Goal: Task Accomplishment & Management: Use online tool/utility

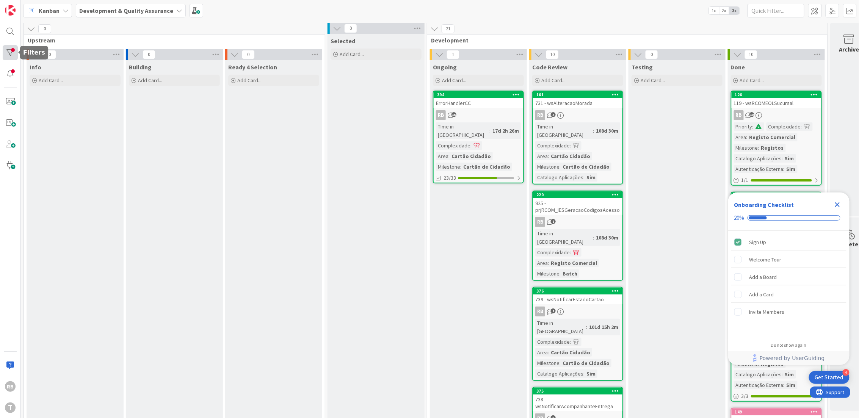
click at [8, 51] on div at bounding box center [10, 52] width 15 height 15
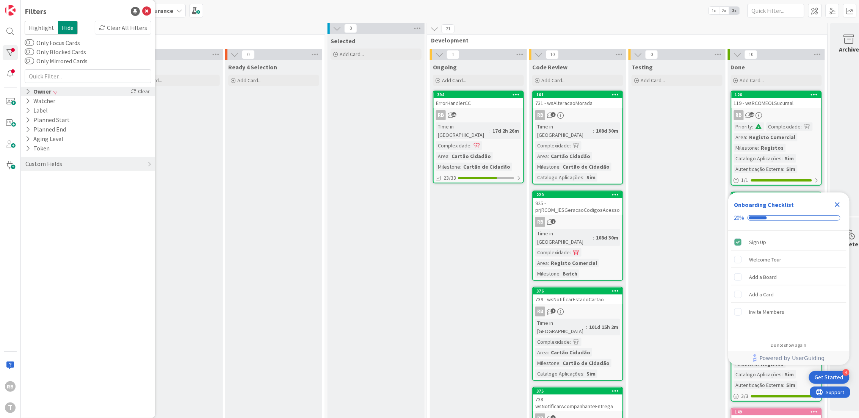
click at [27, 89] on icon at bounding box center [27, 91] width 5 height 6
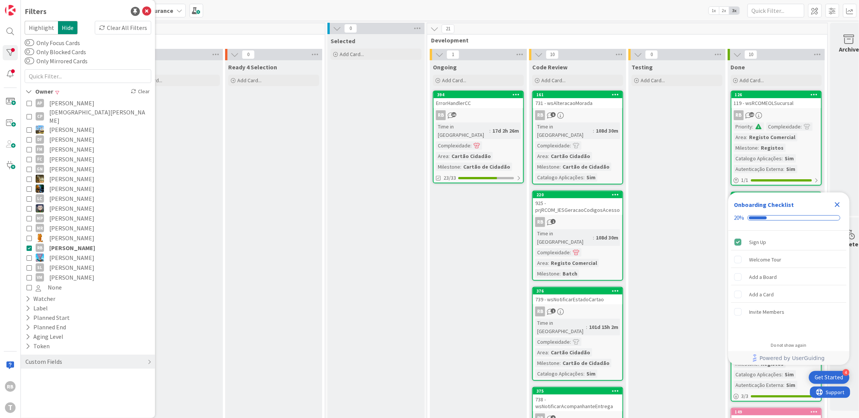
click at [30, 245] on icon at bounding box center [29, 247] width 5 height 5
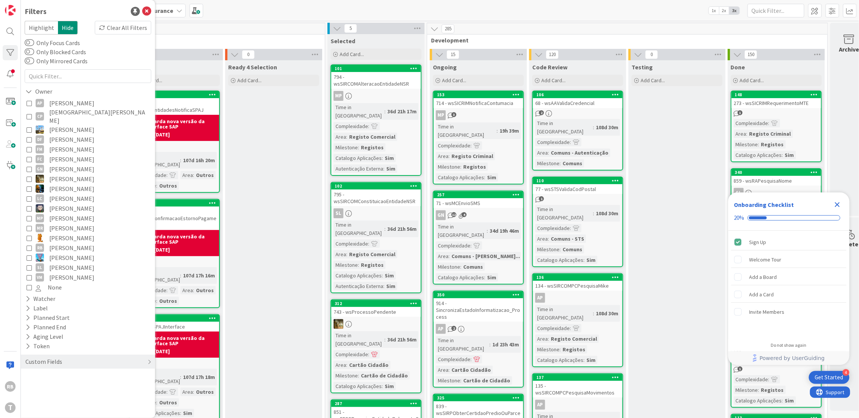
click at [838, 206] on icon "Close Checklist" at bounding box center [837, 204] width 5 height 5
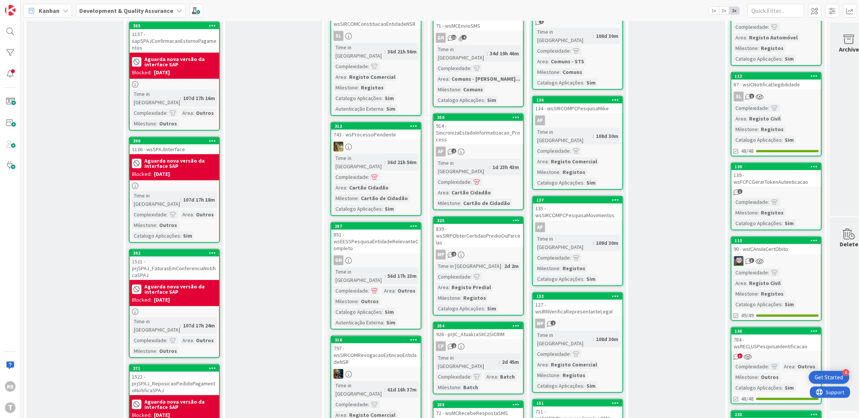
scroll to position [202, 0]
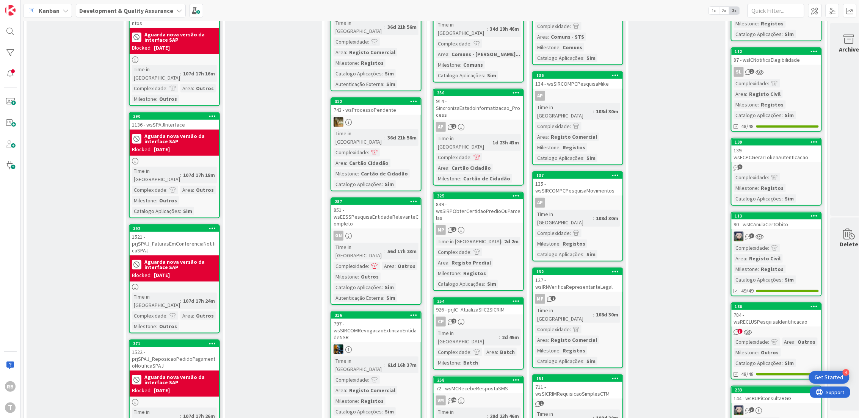
click at [353, 129] on div "Time in [GEOGRAPHIC_DATA]" at bounding box center [359, 137] width 51 height 17
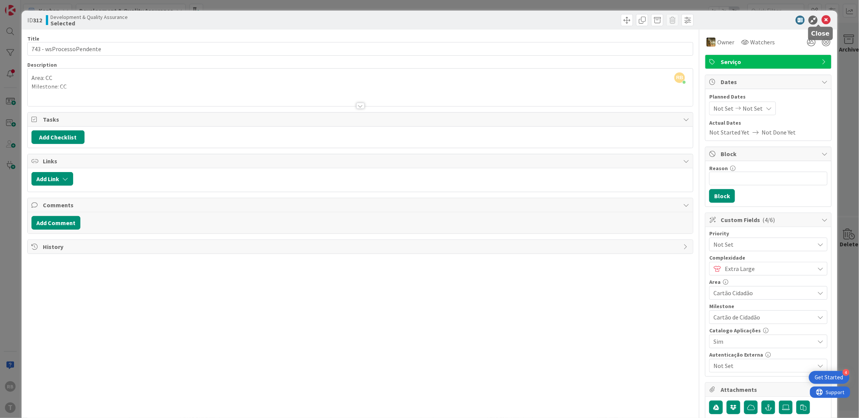
click at [822, 19] on icon at bounding box center [826, 20] width 9 height 9
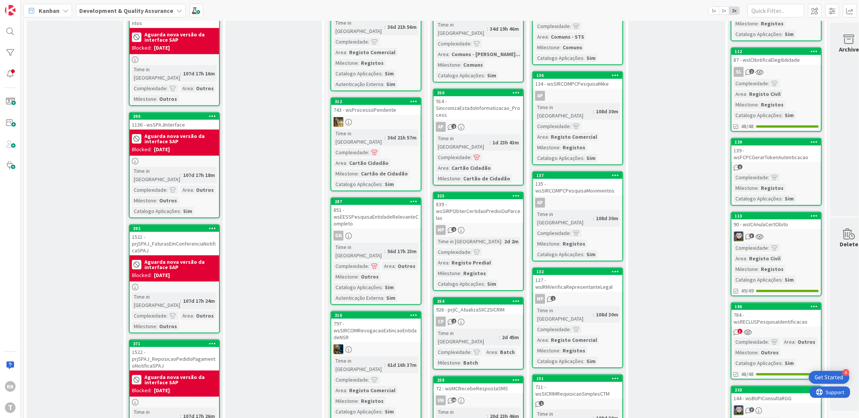
click at [306, 228] on div "Ready 4 Selection Add Card..." at bounding box center [273, 378] width 97 height 1041
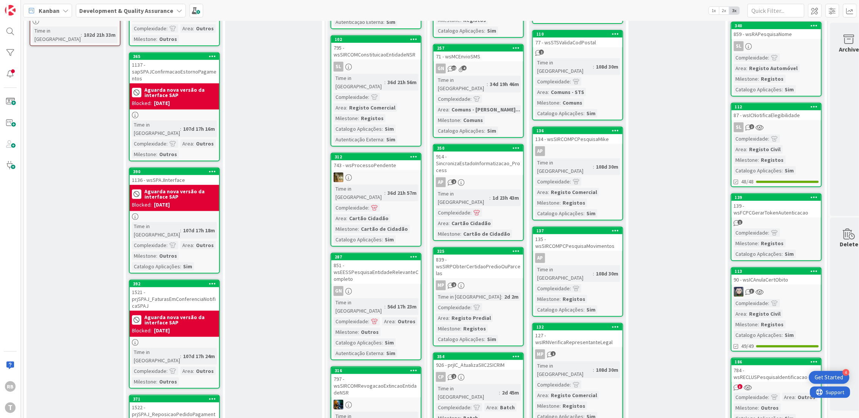
scroll to position [152, 0]
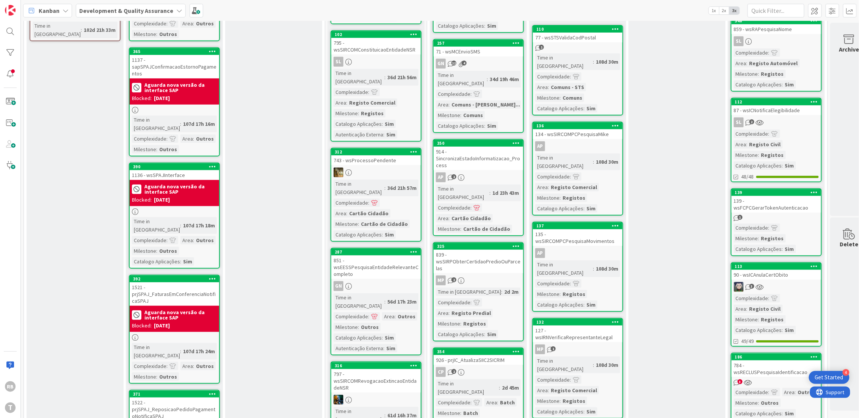
click at [377, 155] on div "743 - wsProcessoPendente" at bounding box center [375, 160] width 89 height 10
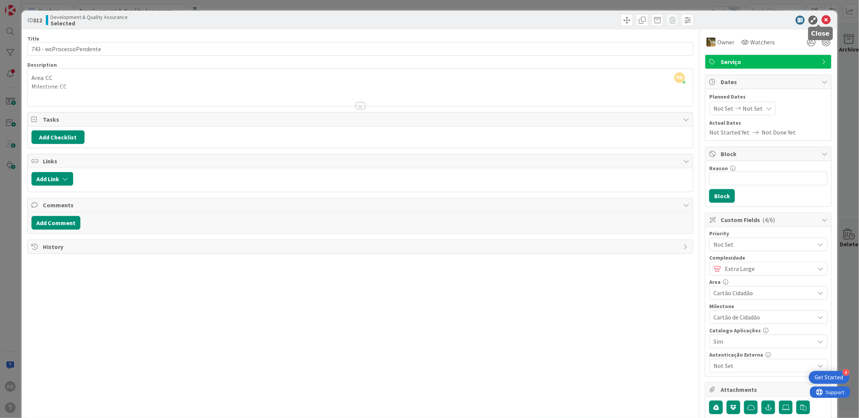
click at [822, 16] on icon at bounding box center [826, 20] width 9 height 9
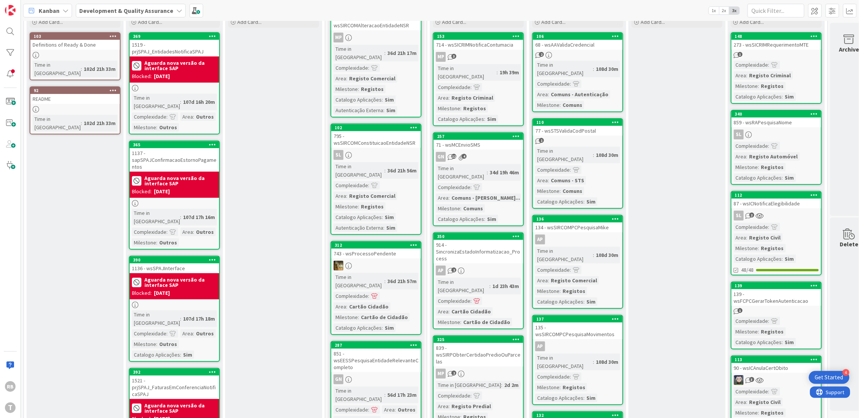
scroll to position [3, 0]
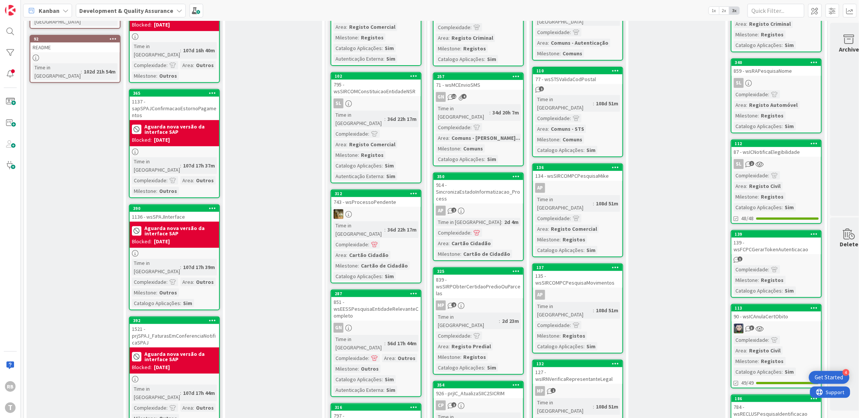
scroll to position [50, 0]
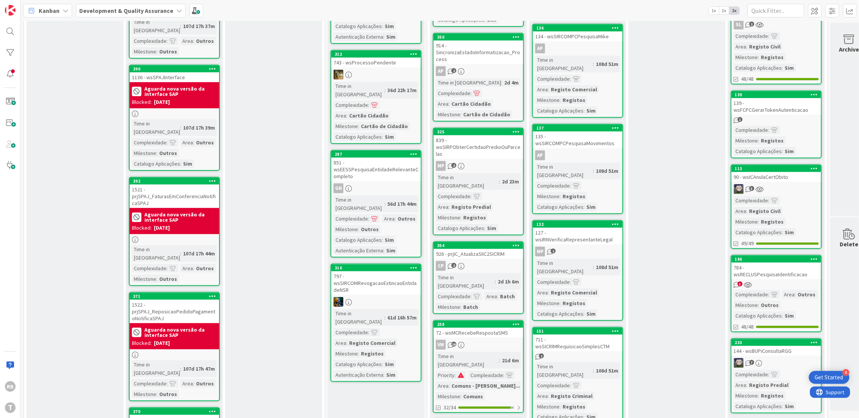
scroll to position [253, 0]
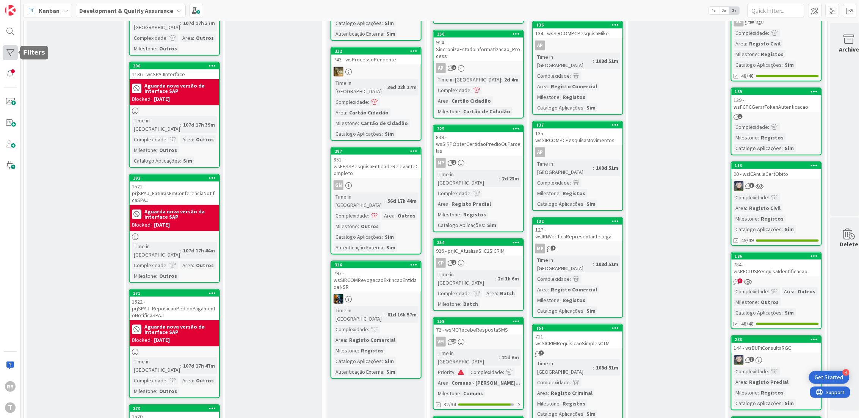
click at [6, 54] on div at bounding box center [10, 52] width 15 height 15
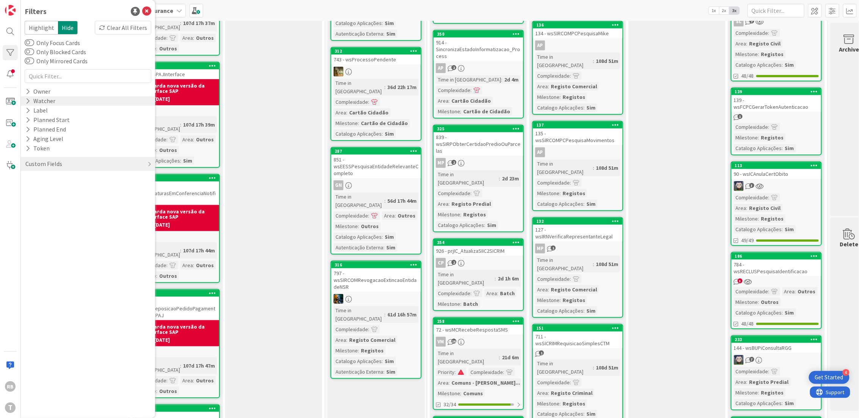
click at [26, 102] on icon at bounding box center [27, 101] width 5 height 6
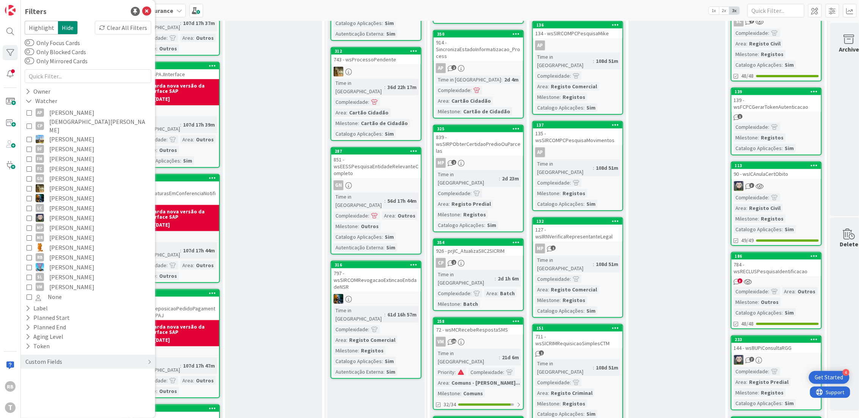
click at [29, 255] on icon at bounding box center [29, 257] width 5 height 5
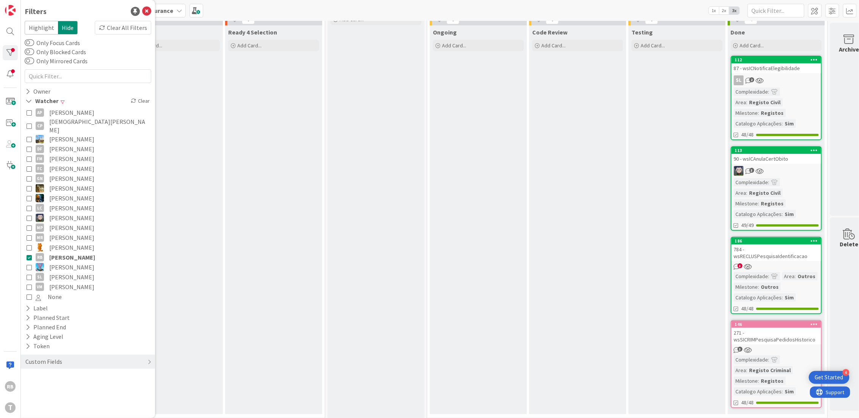
scroll to position [37, 0]
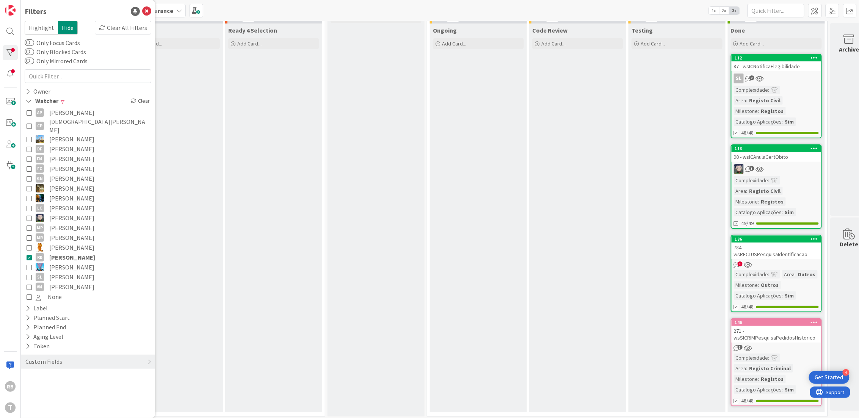
click at [29, 255] on icon at bounding box center [29, 257] width 5 height 5
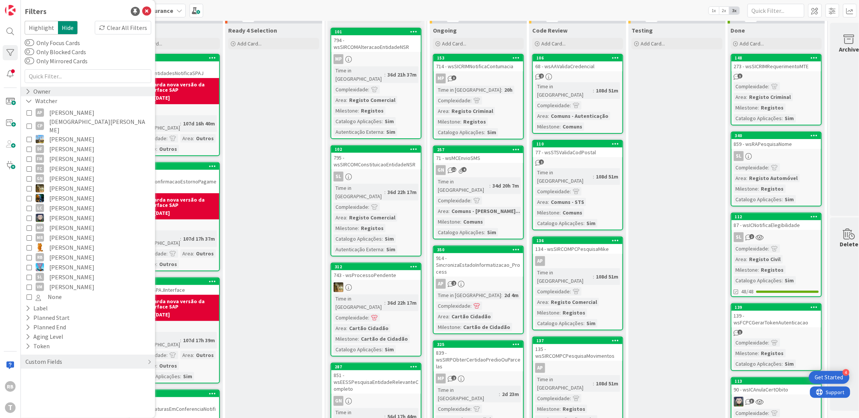
click at [24, 91] on div "Owner" at bounding box center [88, 91] width 134 height 9
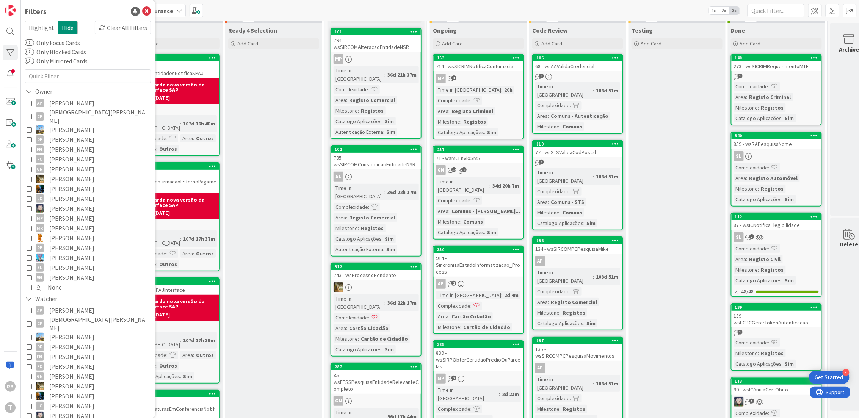
click at [28, 245] on icon at bounding box center [29, 247] width 5 height 5
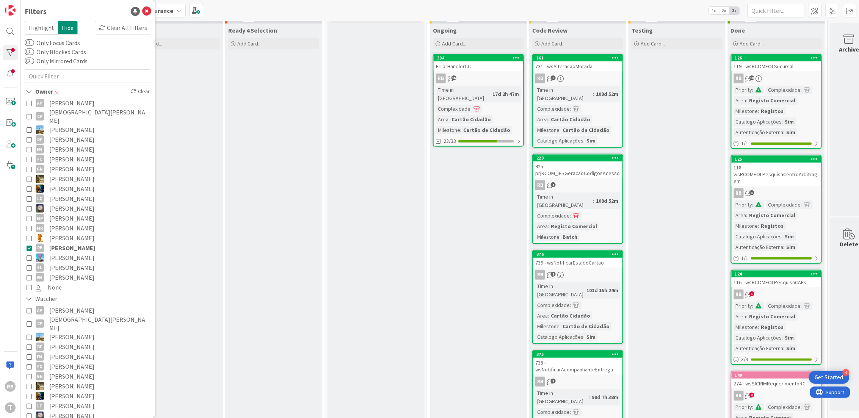
click at [494, 99] on div "Time in Column : 17d 2h 47m Complexidade : Area : Cartão Cidadão Milestone : Ca…" at bounding box center [478, 110] width 85 height 49
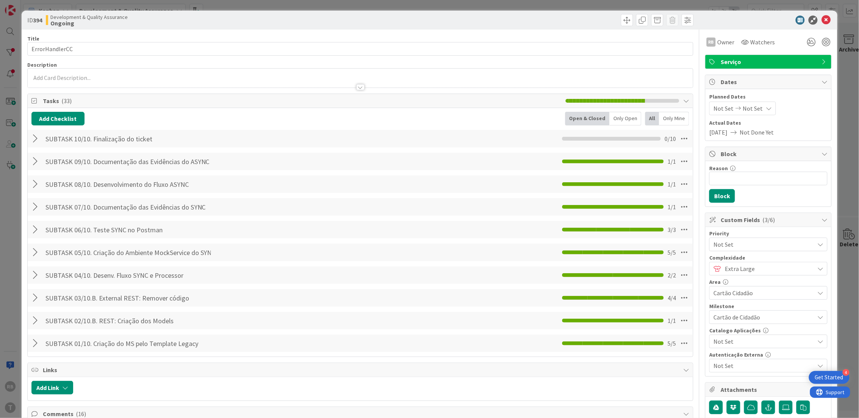
drag, startPoint x: 34, startPoint y: 141, endPoint x: 46, endPoint y: 146, distance: 12.9
click at [34, 141] on div at bounding box center [36, 139] width 10 height 14
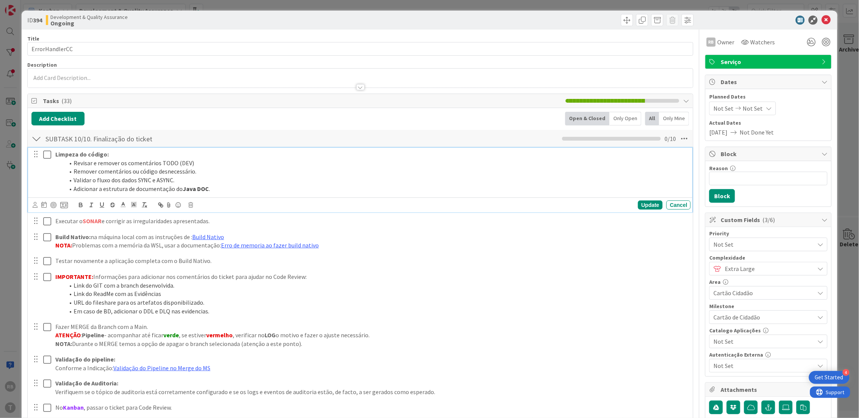
click at [45, 151] on icon at bounding box center [47, 154] width 8 height 9
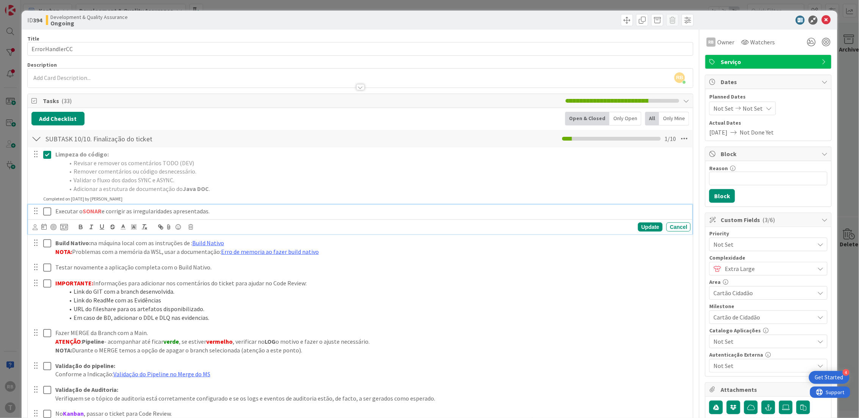
click at [46, 214] on icon at bounding box center [47, 211] width 8 height 9
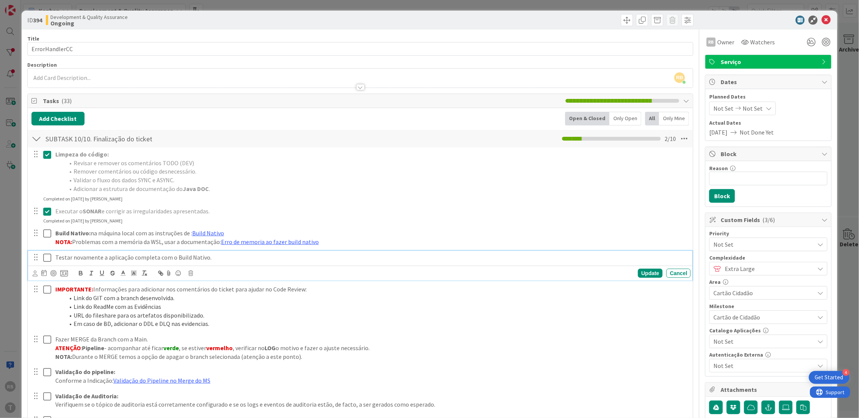
click at [48, 260] on icon at bounding box center [47, 257] width 8 height 9
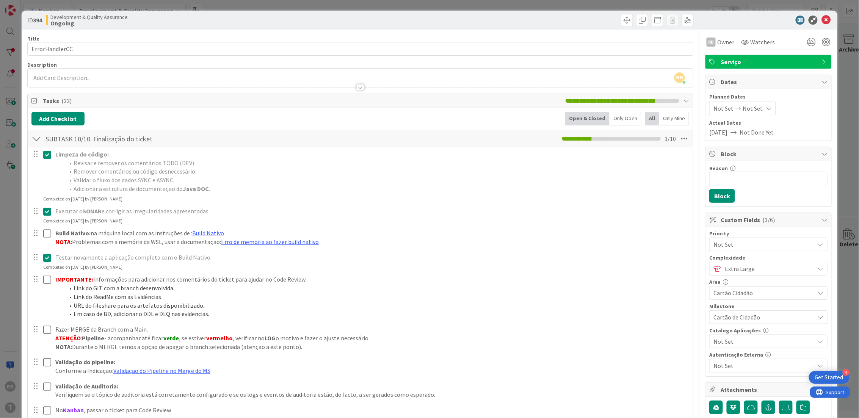
click at [47, 258] on icon at bounding box center [47, 257] width 8 height 9
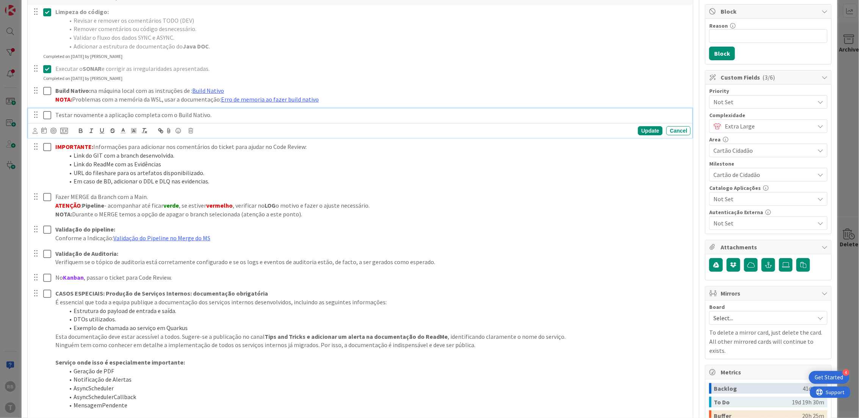
scroll to position [202, 0]
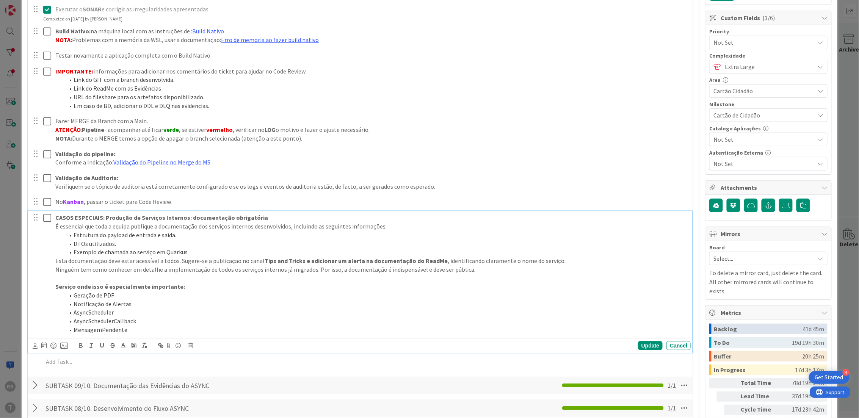
click at [343, 253] on ol "Estrutura do payload de entrada e saída. DTOs utilizados. Exemplo de chamada ao…" at bounding box center [371, 244] width 633 height 26
click at [228, 306] on li "Notificação de Alertas" at bounding box center [375, 304] width 623 height 9
click at [192, 345] on icon at bounding box center [190, 345] width 5 height 5
click at [210, 378] on div "Delete" at bounding box center [210, 379] width 28 height 14
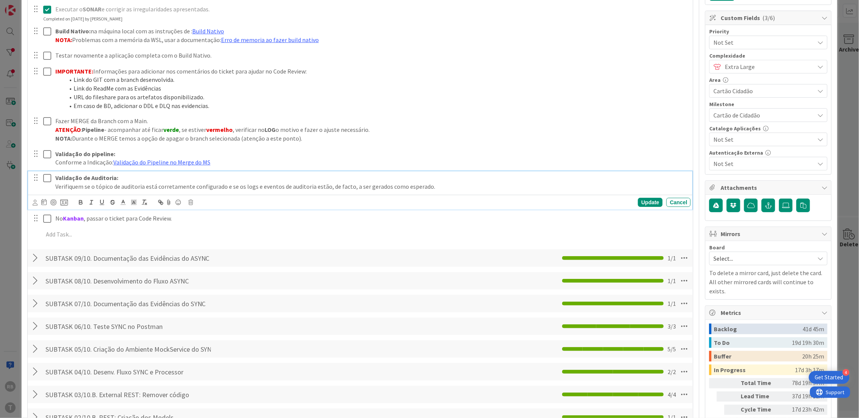
click at [46, 179] on icon at bounding box center [47, 178] width 8 height 9
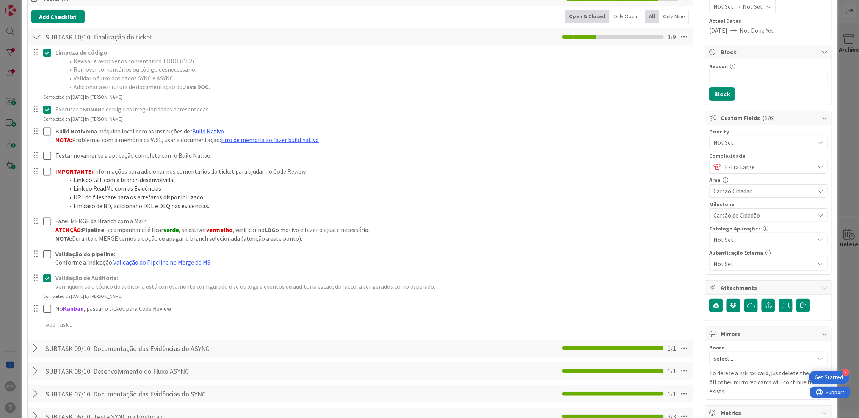
scroll to position [101, 0]
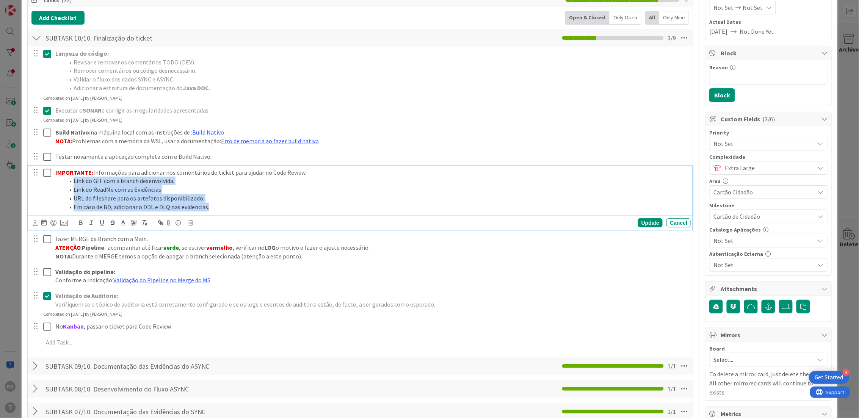
drag, startPoint x: 220, startPoint y: 210, endPoint x: 50, endPoint y: 184, distance: 171.9
click at [50, 184] on div "IMPORTANTE: Informações para adicionar nos comentários do ticket para ajudar no…" at bounding box center [361, 190] width 660 height 48
copy ol "Link do GIT com a branch desenvolvida. Link do ReadMe com as Evidências URL do …"
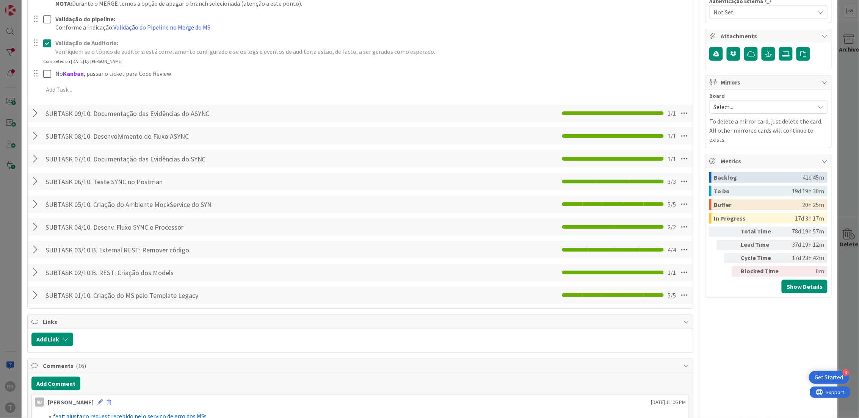
scroll to position [505, 0]
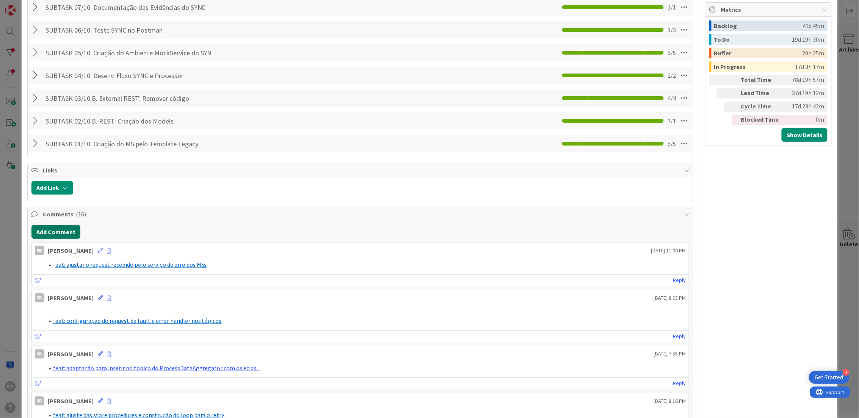
click at [58, 232] on button "Add Comment" at bounding box center [55, 232] width 49 height 14
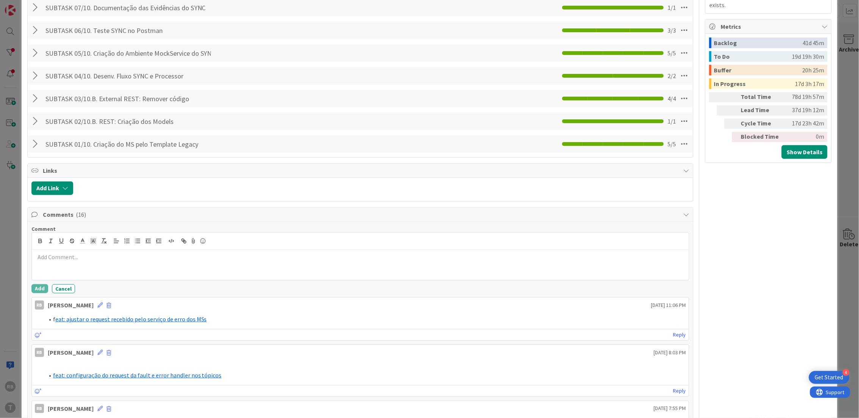
click at [83, 261] on p at bounding box center [360, 257] width 651 height 9
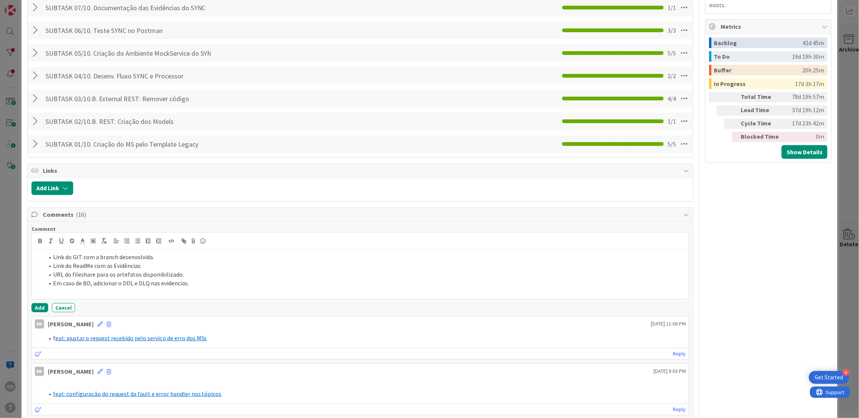
drag, startPoint x: 173, startPoint y: 260, endPoint x: 177, endPoint y: 260, distance: 4.2
click at [175, 260] on li "Link do GIT com a branch desenvolvida." at bounding box center [365, 257] width 642 height 9
click at [149, 265] on li "Link do ReadMe com as Evidências" at bounding box center [365, 266] width 642 height 9
click at [157, 269] on link "https://gitlab.apps.ktools.justica.local/naspp/esb/apps/cc/wserrorhandlercc/-/b…" at bounding box center [149, 266] width 15 height 8
click at [185, 273] on li "URL do fileshare para os artefatos disponibilizado." at bounding box center [365, 274] width 642 height 9
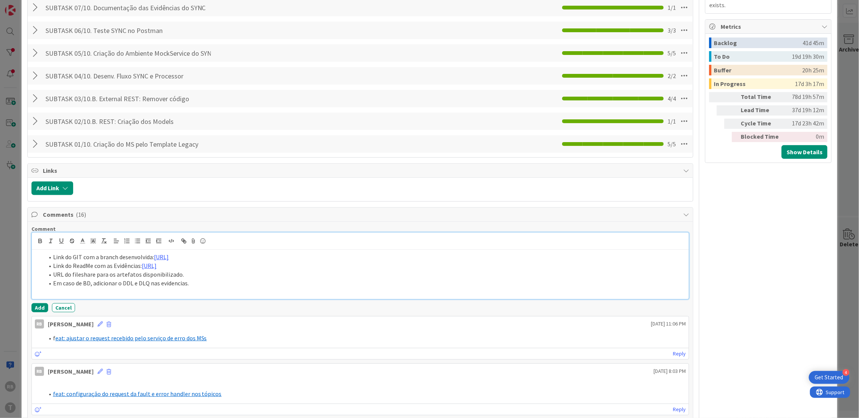
click at [192, 271] on li "URL do fileshare para os artefatos disponibilizado." at bounding box center [365, 274] width 642 height 9
click at [42, 306] on button "Add" at bounding box center [39, 307] width 17 height 9
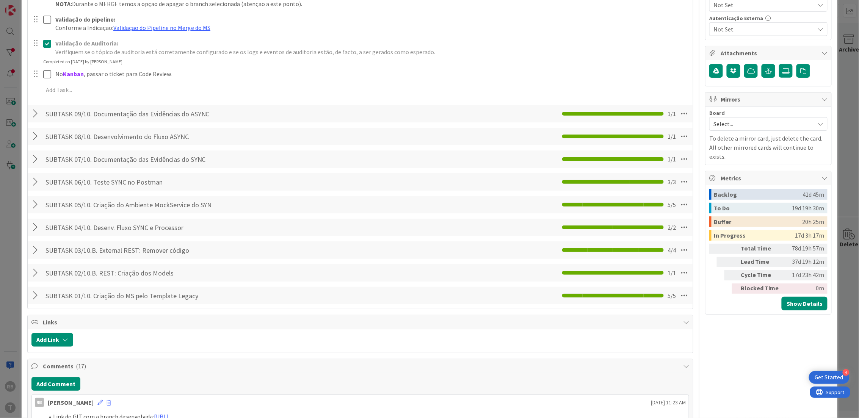
scroll to position [84, 0]
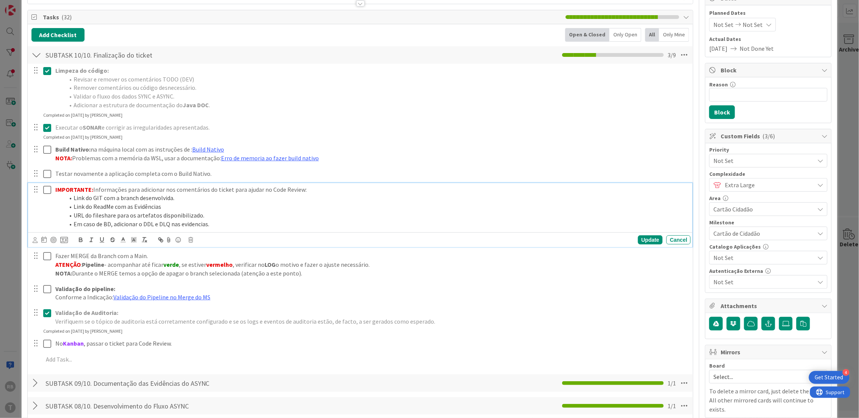
click at [45, 189] on icon at bounding box center [47, 189] width 8 height 9
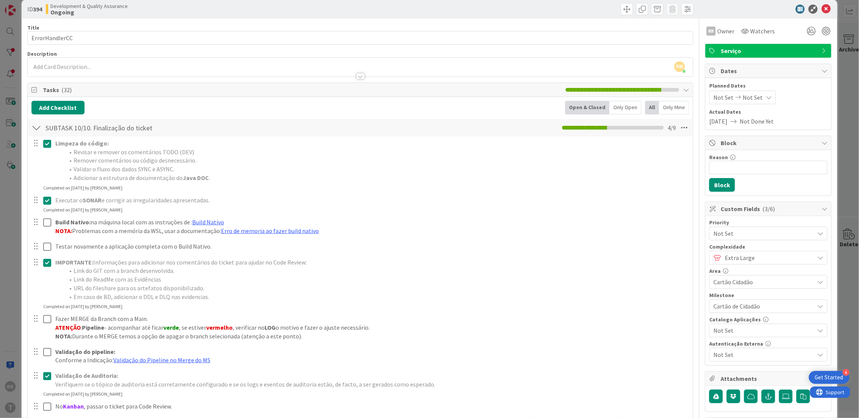
scroll to position [0, 0]
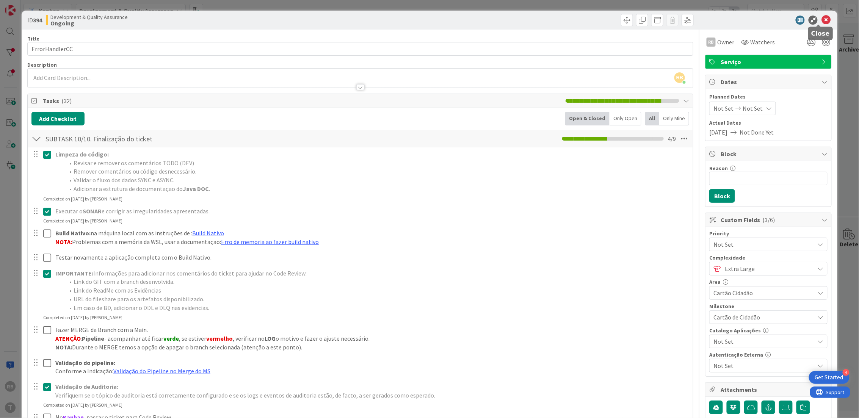
click at [822, 22] on icon at bounding box center [826, 20] width 9 height 9
